Goal: Find specific page/section: Find specific page/section

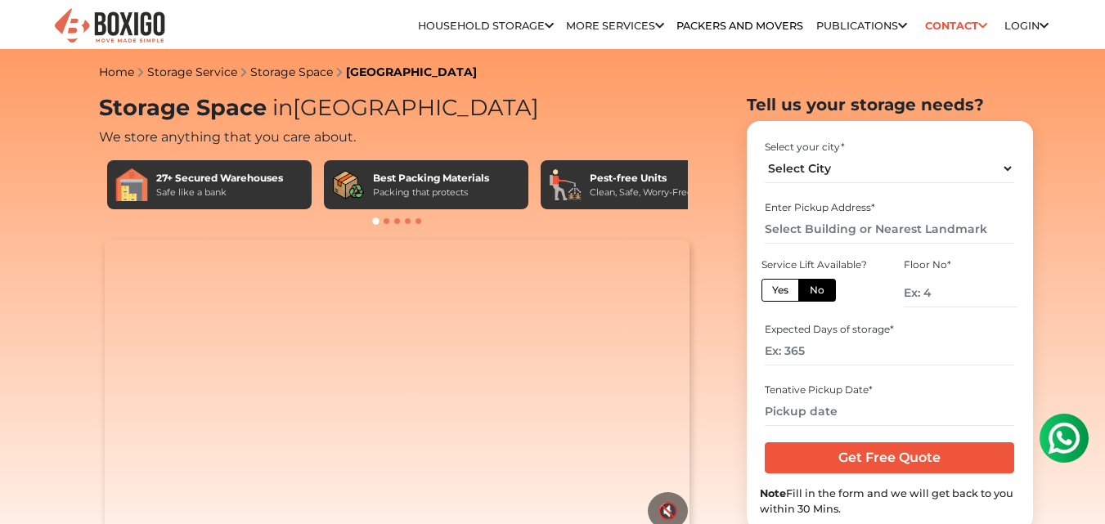
click at [732, 183] on section "Tell us your storage needs? Select your city * Select City [GEOGRAPHIC_DATA] [G…" at bounding box center [863, 312] width 286 height 435
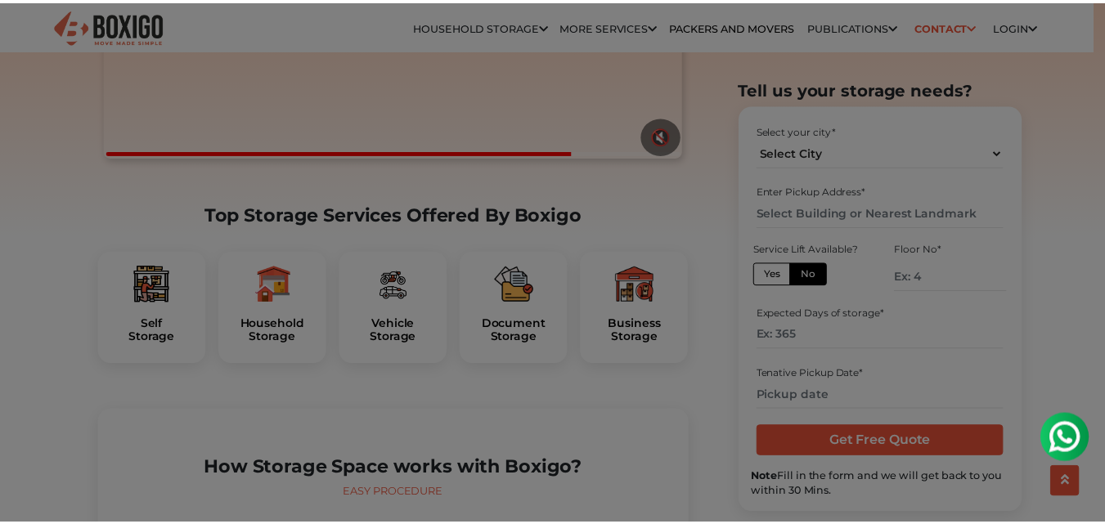
scroll to position [392, 0]
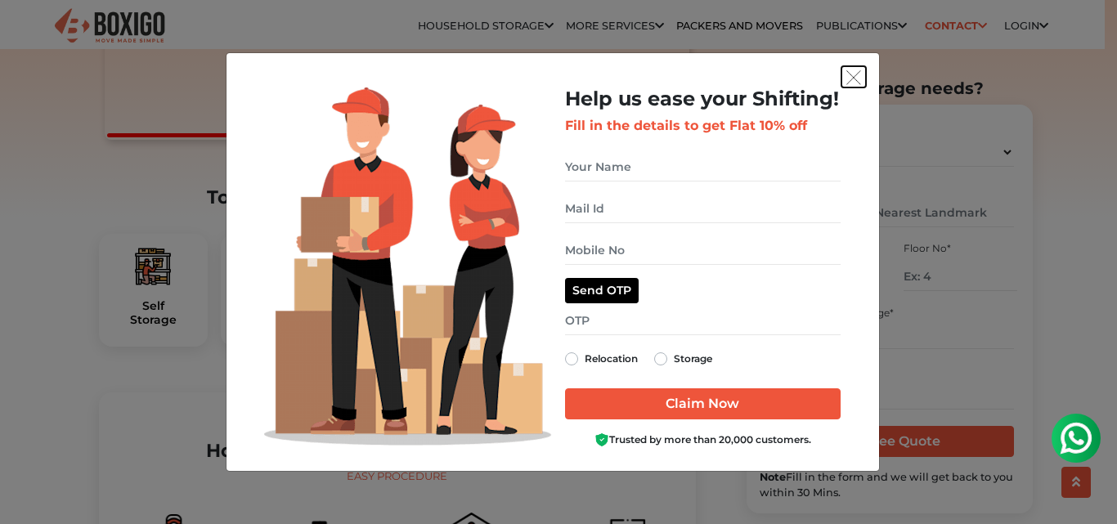
click at [858, 74] on img "get free quote dialog" at bounding box center [853, 77] width 15 height 15
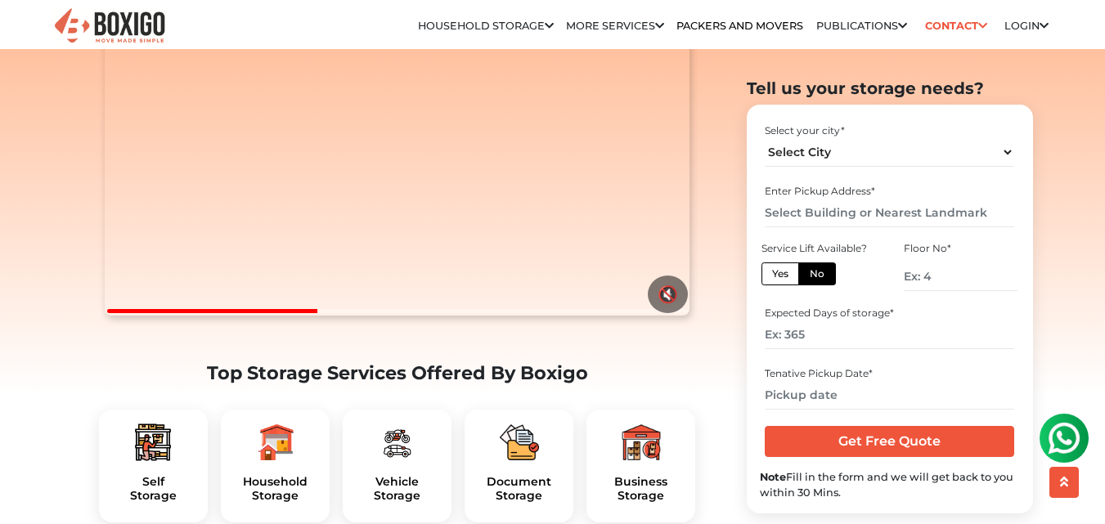
scroll to position [0, 0]
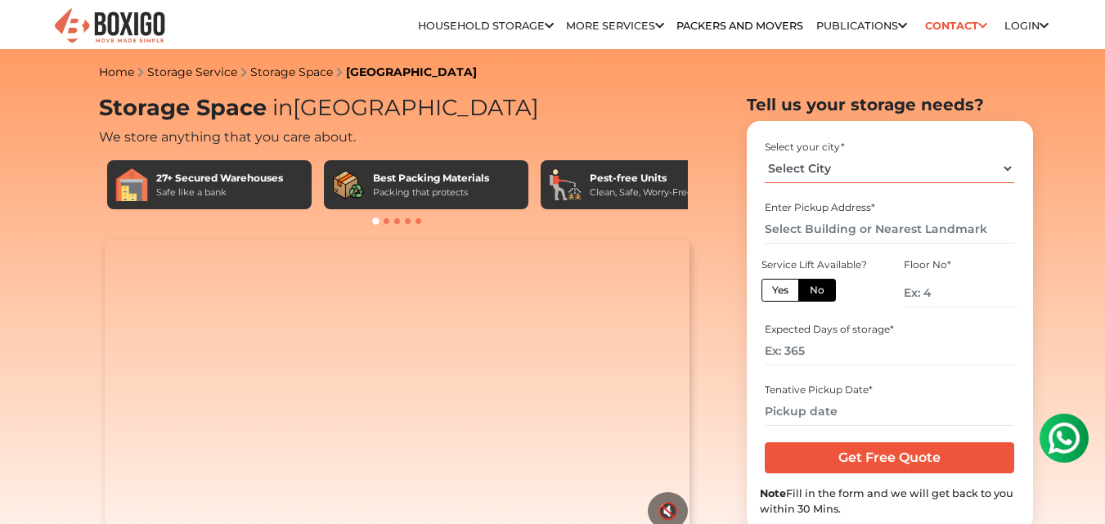
click at [910, 173] on select "Select City [GEOGRAPHIC_DATA] [GEOGRAPHIC_DATA] [GEOGRAPHIC_DATA] [GEOGRAPHIC_D…" at bounding box center [888, 169] width 249 height 29
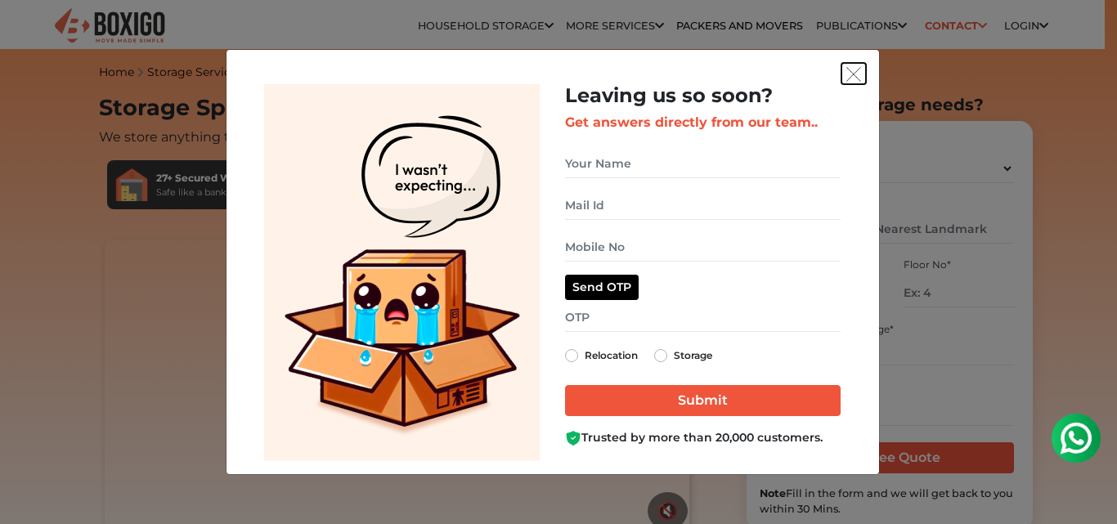
click at [859, 78] on img "get free quote dialog" at bounding box center [853, 74] width 15 height 15
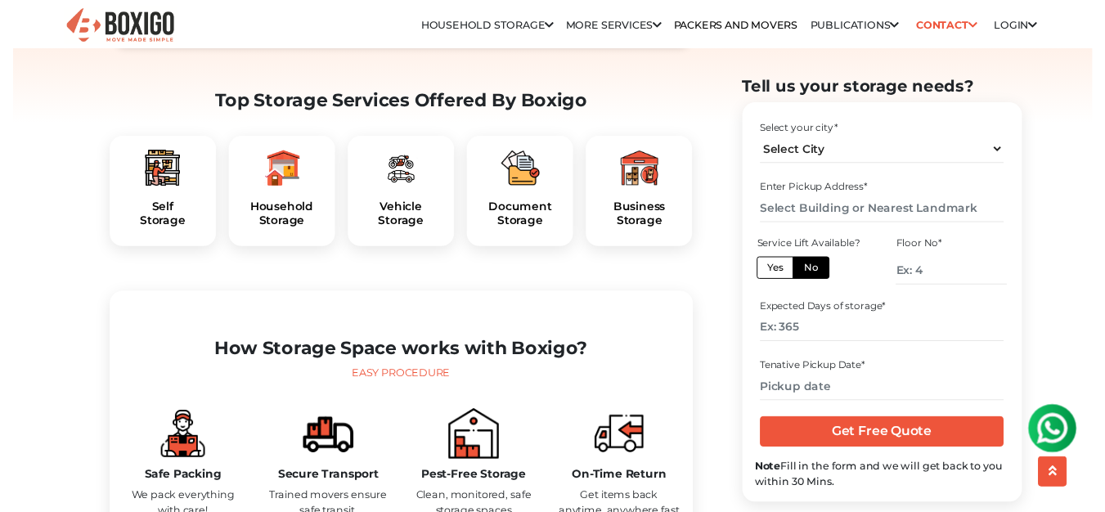
scroll to position [491, 0]
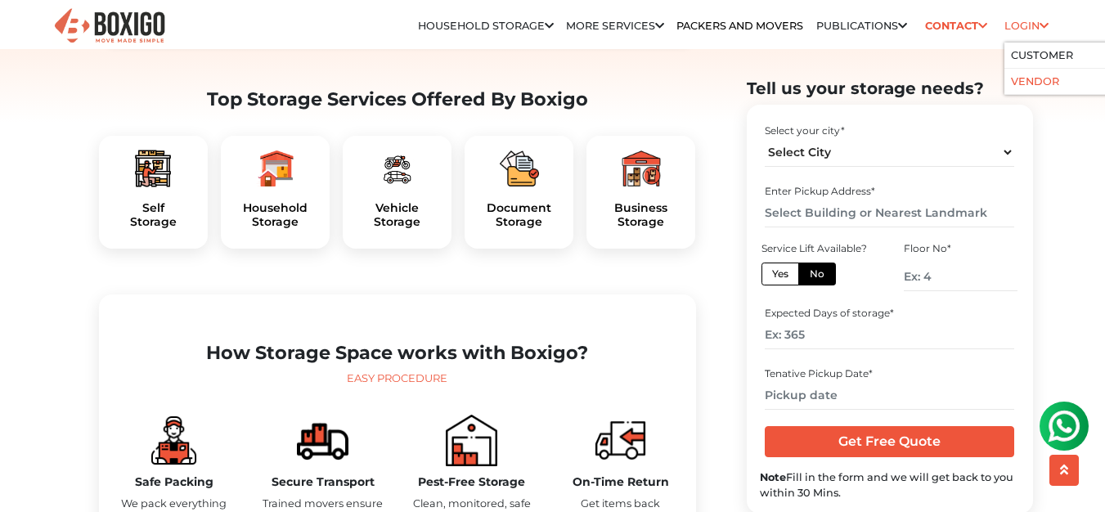
click at [1030, 73] on li "Vendor" at bounding box center [1082, 82] width 157 height 26
click at [1042, 32] on icon at bounding box center [1043, 26] width 9 height 11
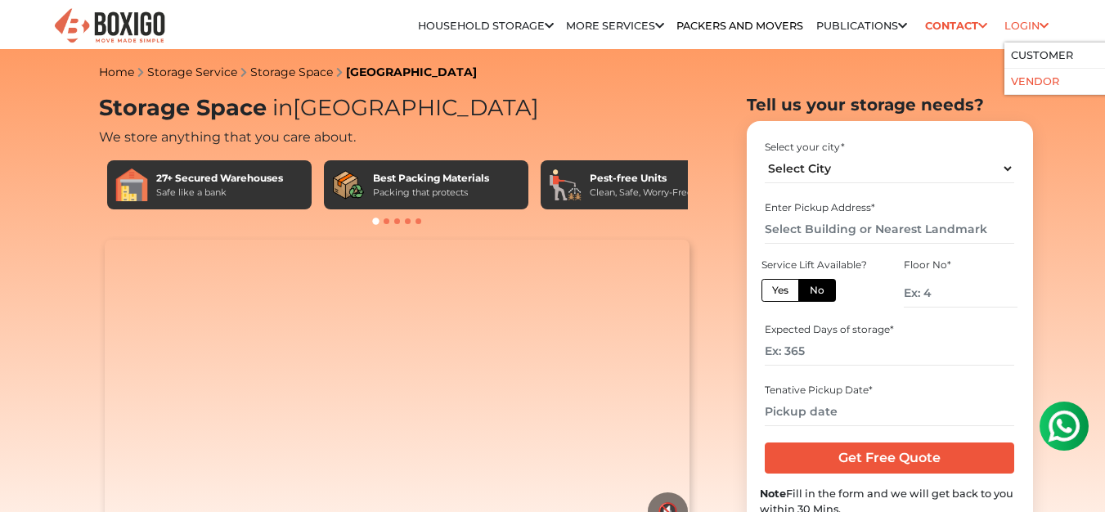
drag, startPoint x: 1042, startPoint y: 69, endPoint x: 1070, endPoint y: 81, distance: 30.1
click at [1070, 81] on li "Vendor" at bounding box center [1082, 82] width 157 height 26
click at [1045, 81] on link "Vendor" at bounding box center [1035, 81] width 48 height 12
